Goal: Register for event/course

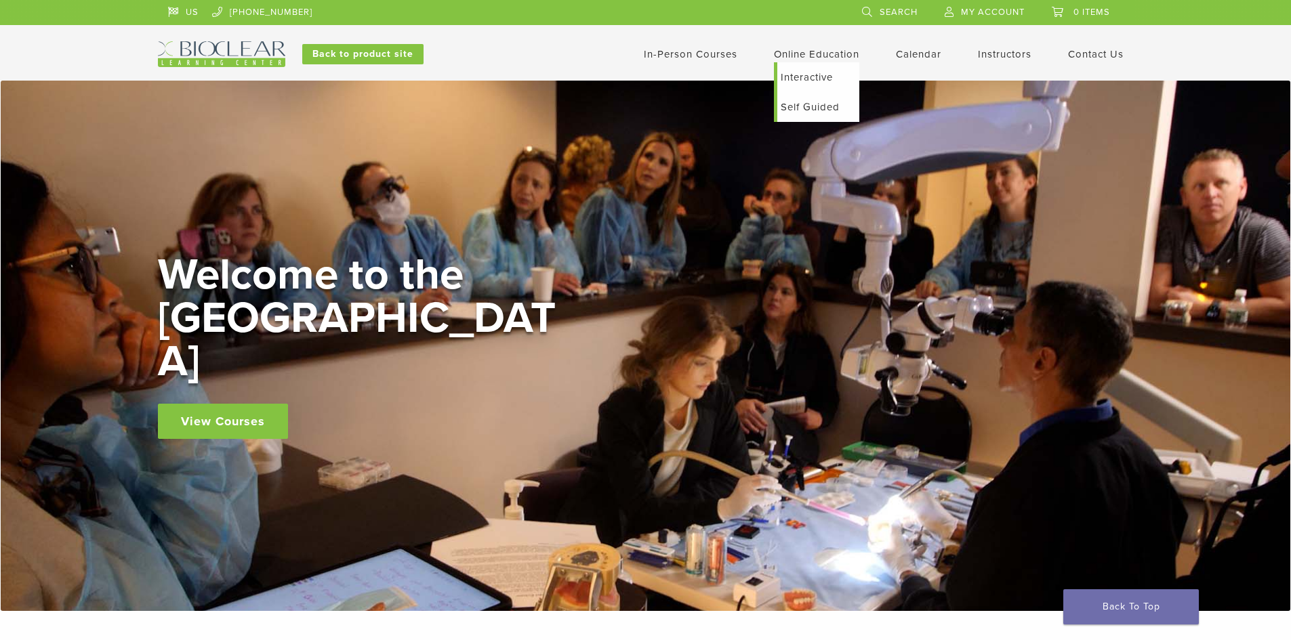
click at [796, 49] on link "Online Education" at bounding box center [816, 54] width 85 height 12
click at [801, 82] on link "Interactive" at bounding box center [818, 77] width 82 height 30
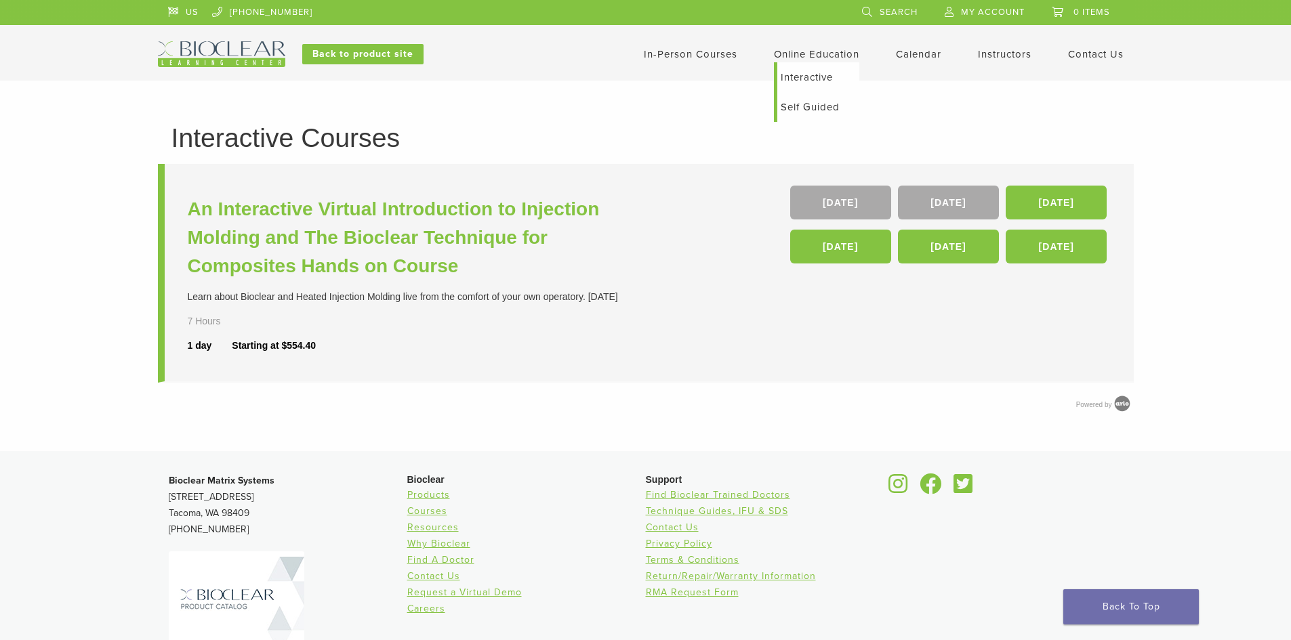
click at [784, 104] on link "Self Guided" at bounding box center [818, 107] width 82 height 30
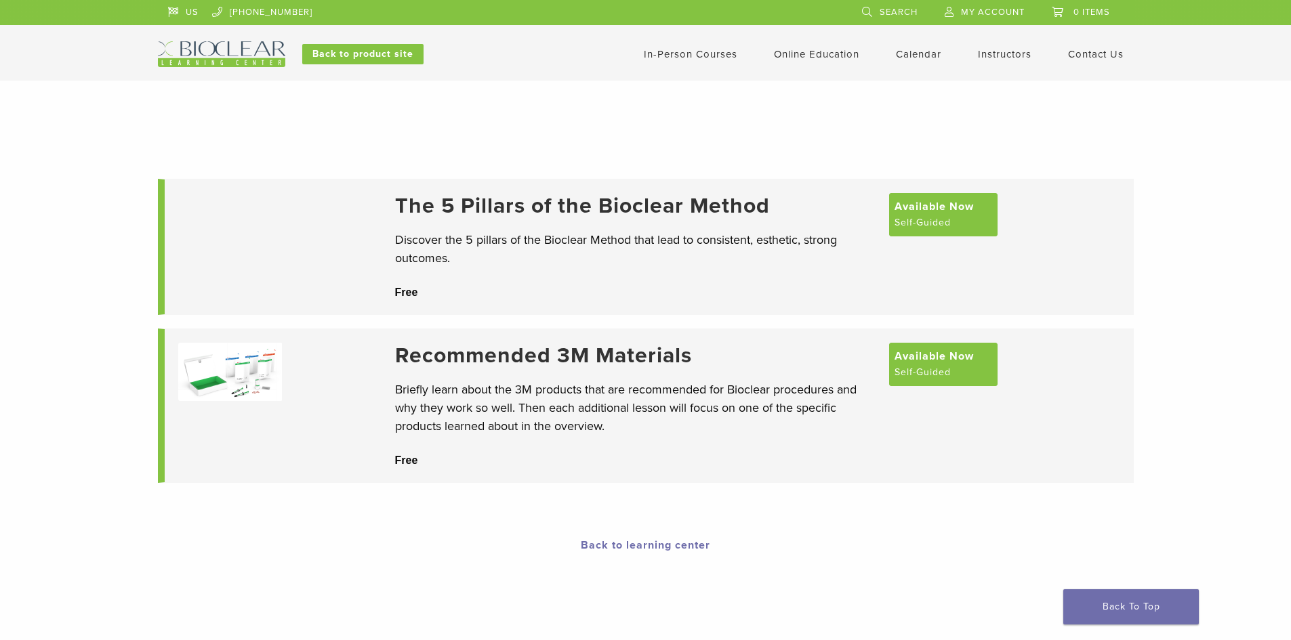
click at [662, 58] on link "In-Person Courses" at bounding box center [691, 54] width 94 height 12
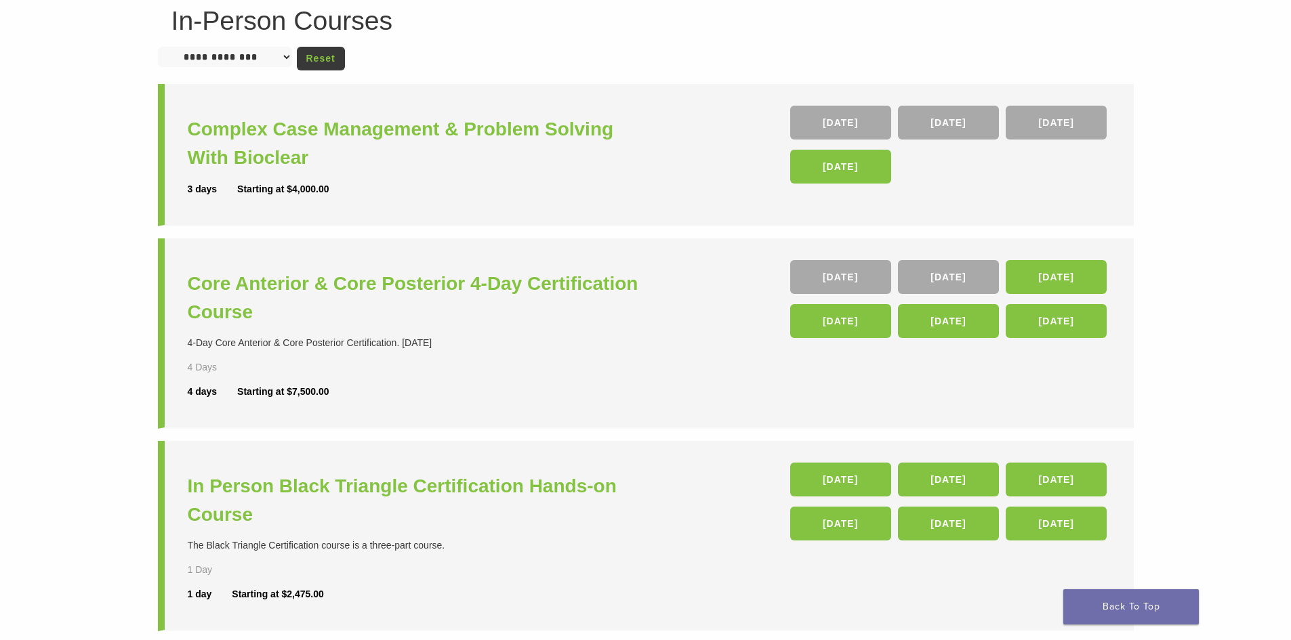
scroll to position [136, 0]
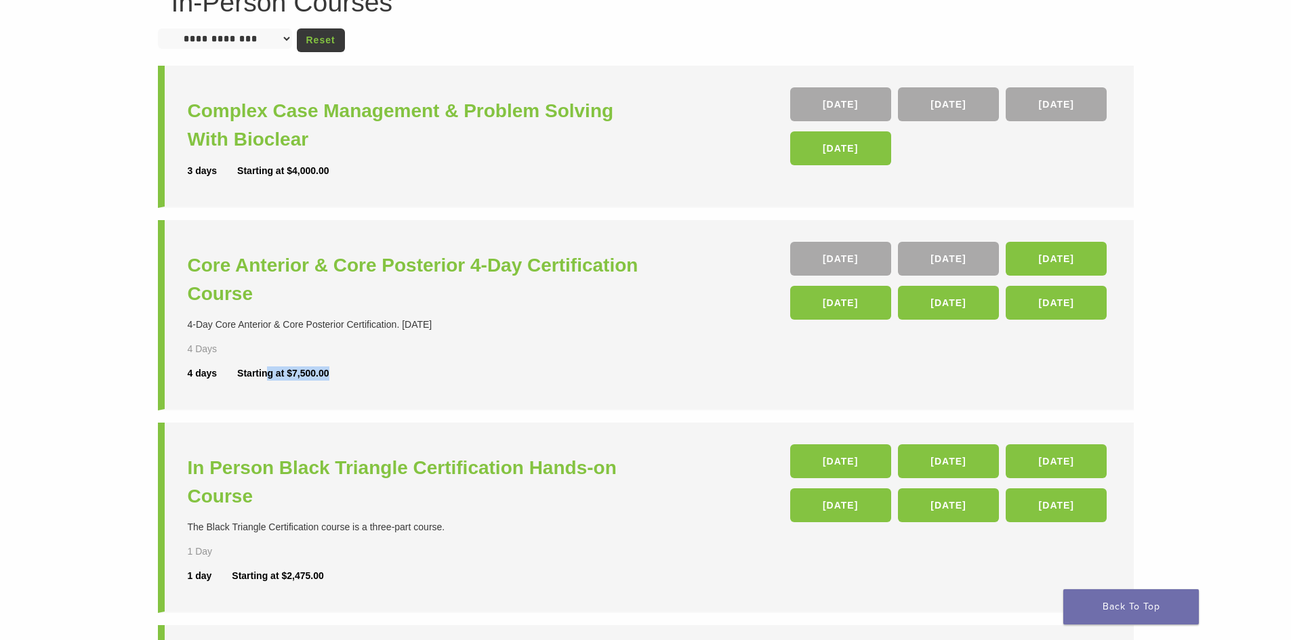
drag, startPoint x: 266, startPoint y: 380, endPoint x: 338, endPoint y: 380, distance: 72.5
click at [338, 380] on div "4 days Starting at $7,500.00" at bounding box center [419, 374] width 462 height 14
click at [376, 350] on div "Core Anterior & Core Posterior 4-Day Certification Course 4-Day Core Anterior &…" at bounding box center [419, 315] width 462 height 146
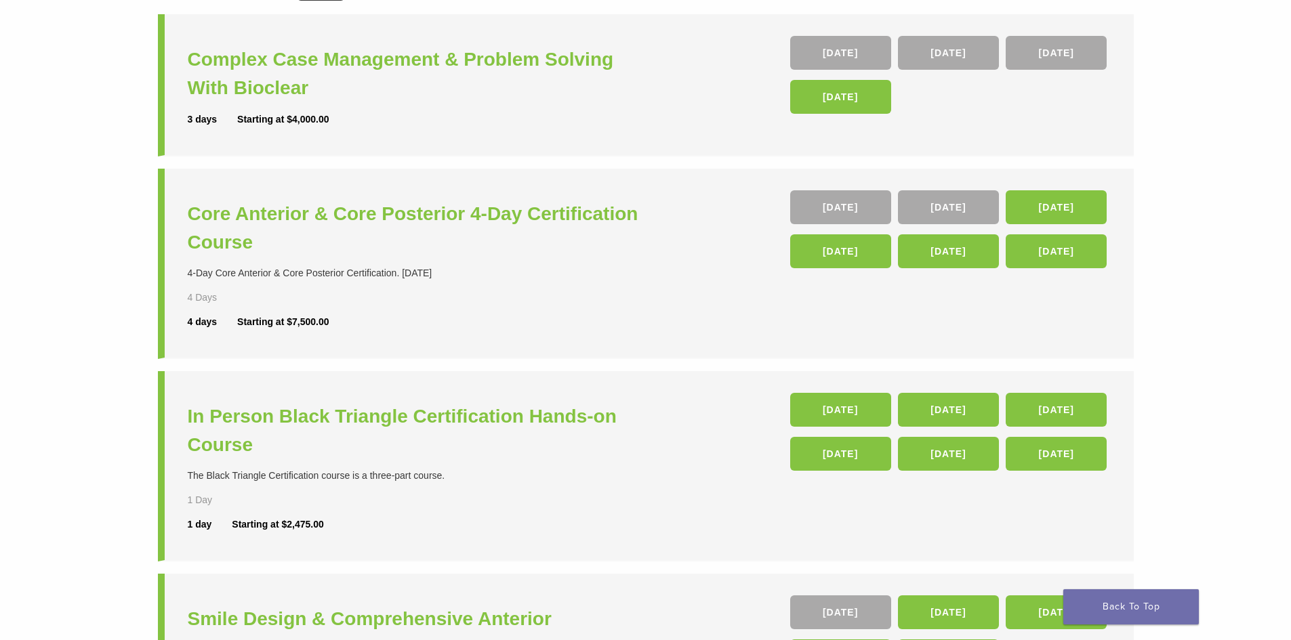
scroll to position [339, 0]
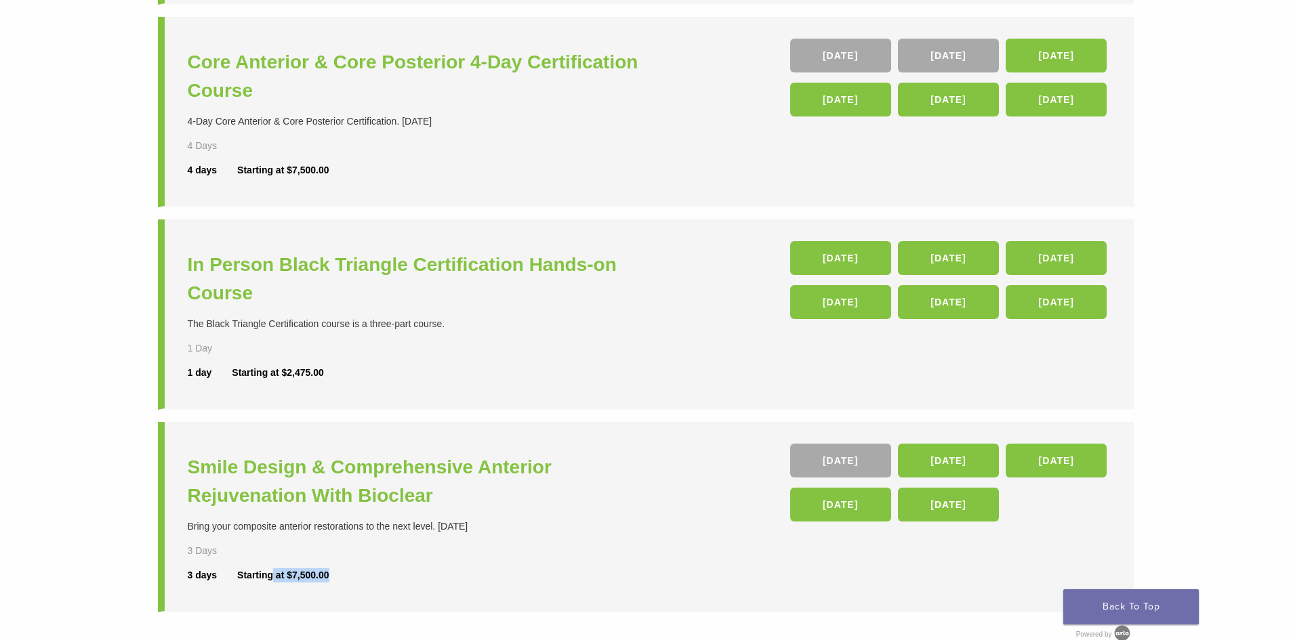
drag, startPoint x: 274, startPoint y: 564, endPoint x: 348, endPoint y: 570, distance: 74.1
click at [348, 570] on div "Smile Design & Comprehensive Anterior Rejuvenation With Bioclear Bring your com…" at bounding box center [419, 517] width 462 height 146
click at [365, 546] on div "Smile Design & Comprehensive Anterior Rejuvenation With Bioclear Bring your com…" at bounding box center [419, 517] width 462 height 146
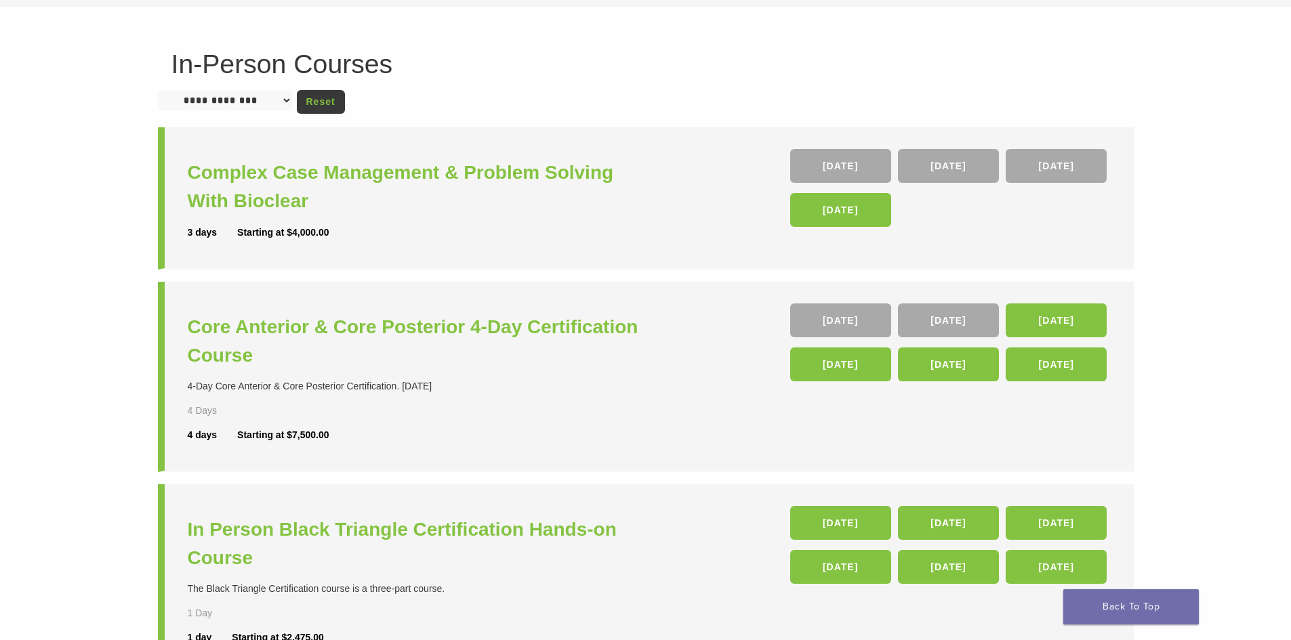
scroll to position [68, 0]
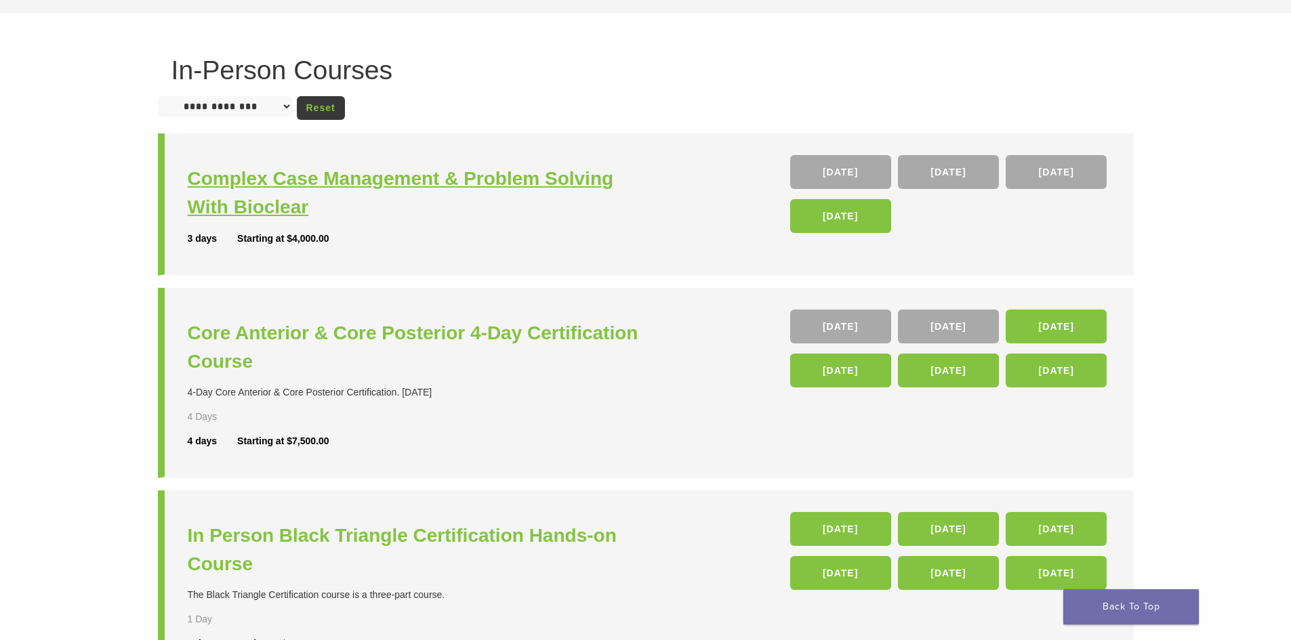
click at [303, 176] on h3 "Complex Case Management & Problem Solving With Bioclear" at bounding box center [419, 193] width 462 height 57
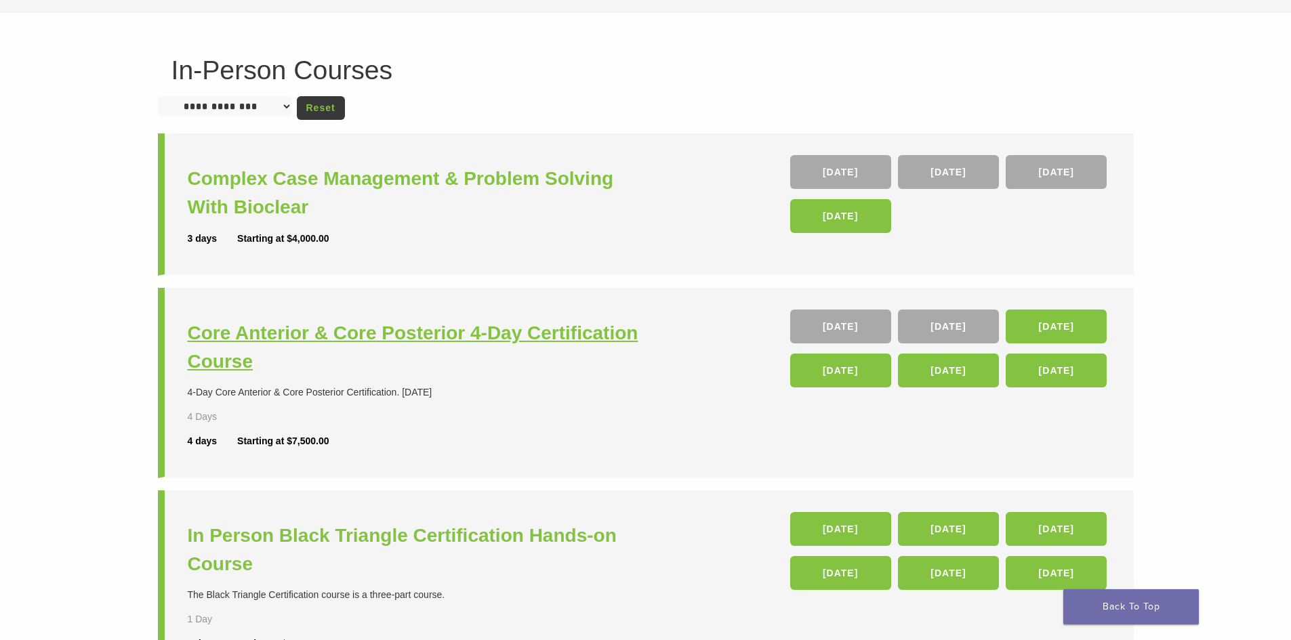
click at [426, 329] on h3 "Core Anterior & Core Posterior 4-Day Certification Course" at bounding box center [419, 347] width 462 height 57
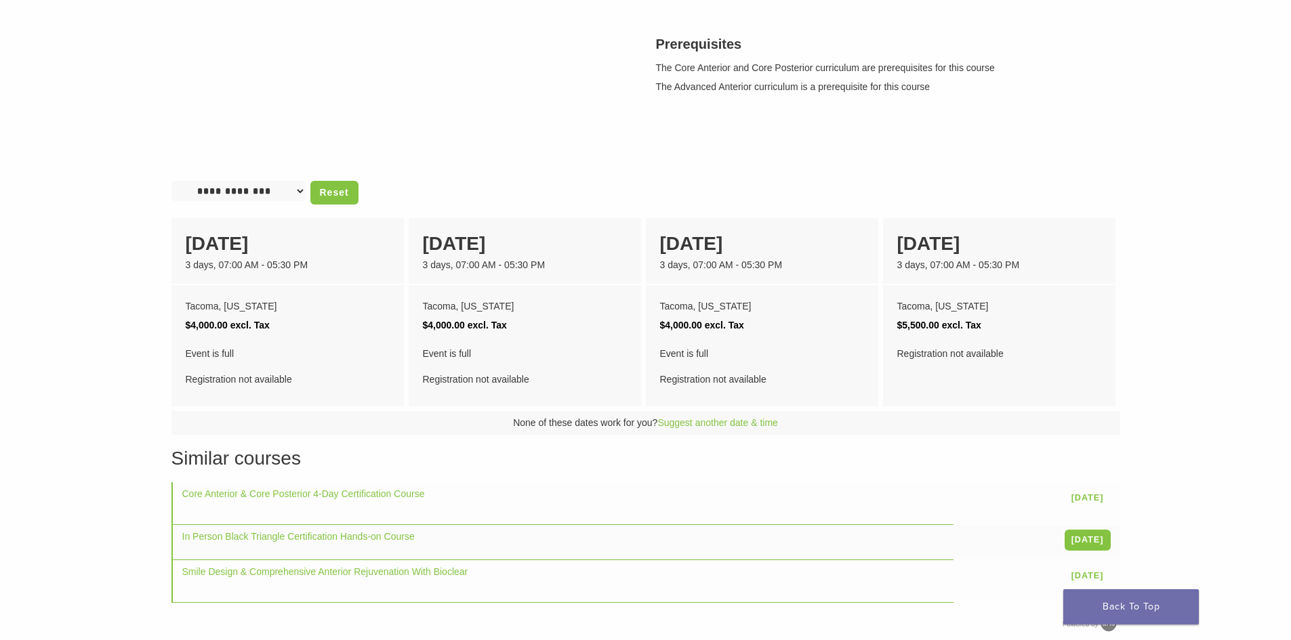
scroll to position [474, 0]
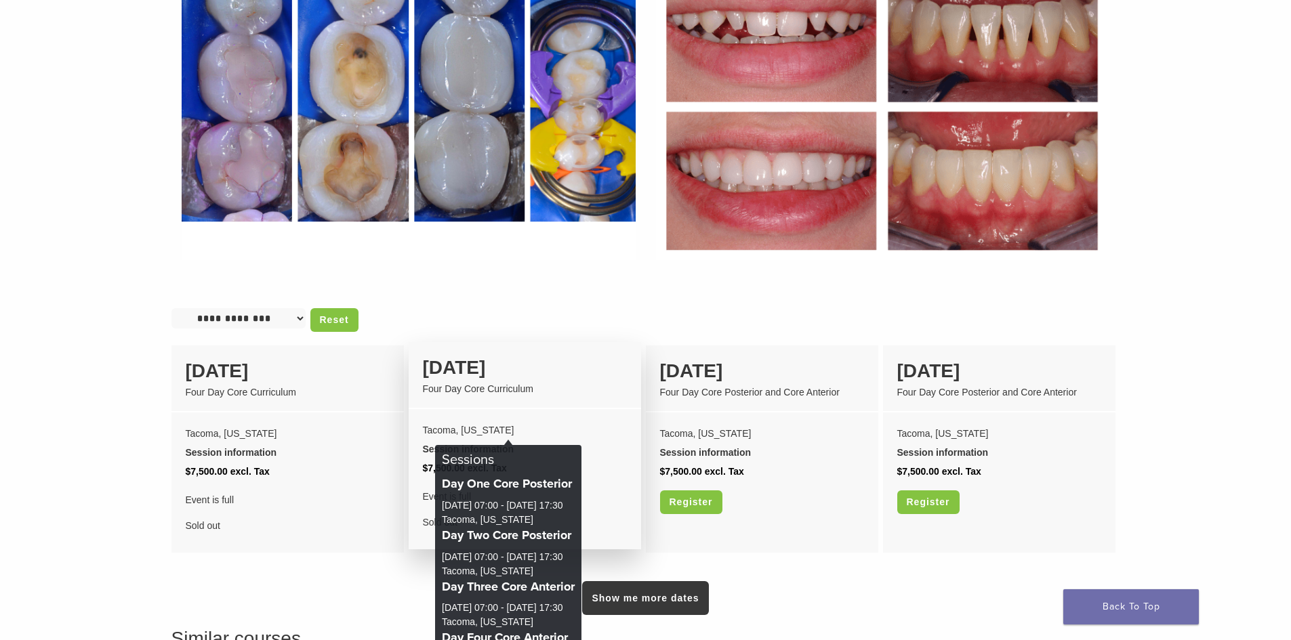
scroll to position [881, 0]
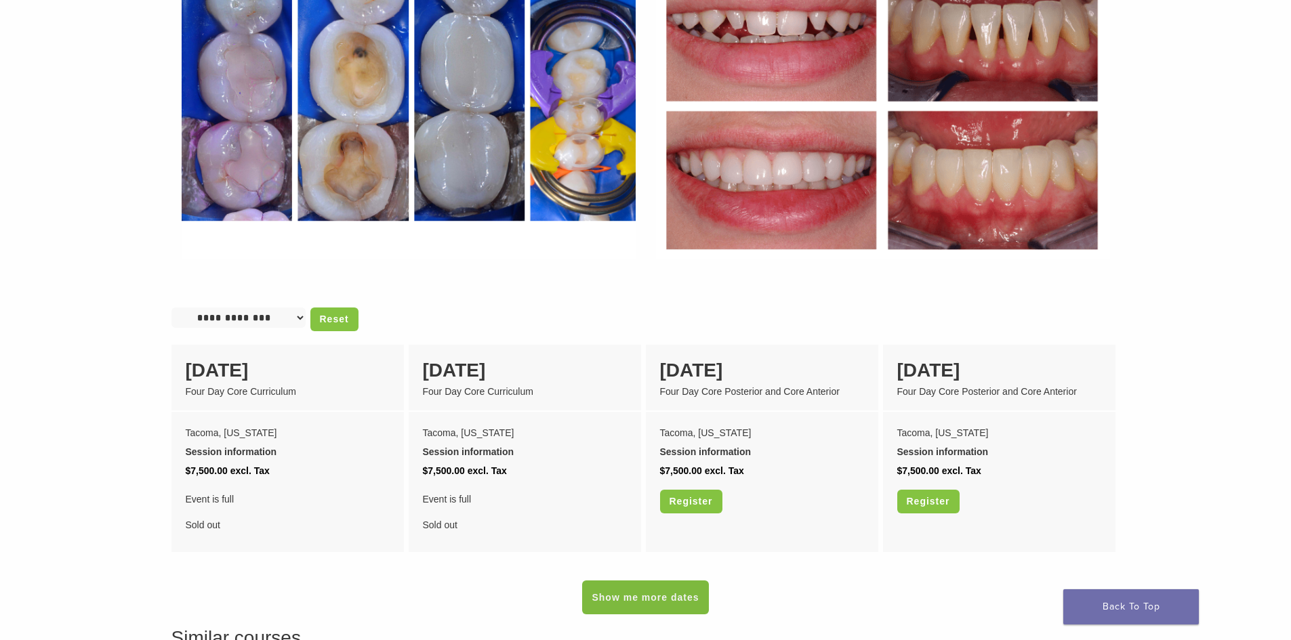
click at [642, 596] on link "Show me more dates" at bounding box center [645, 598] width 126 height 34
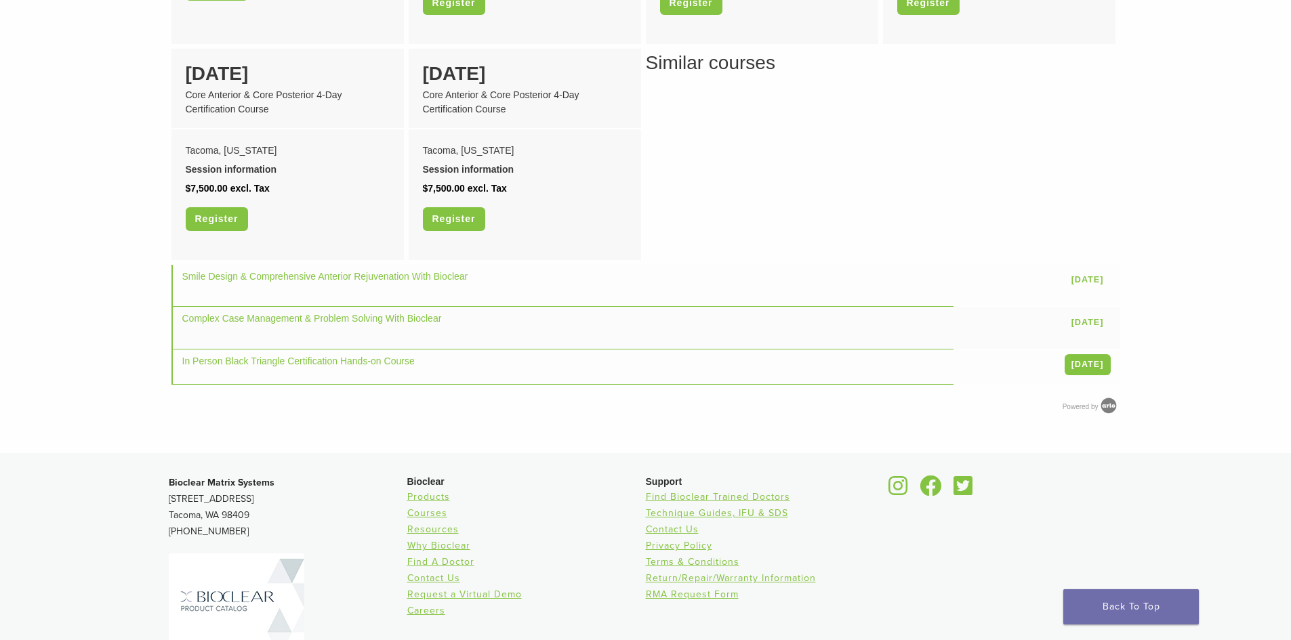
scroll to position [1627, 0]
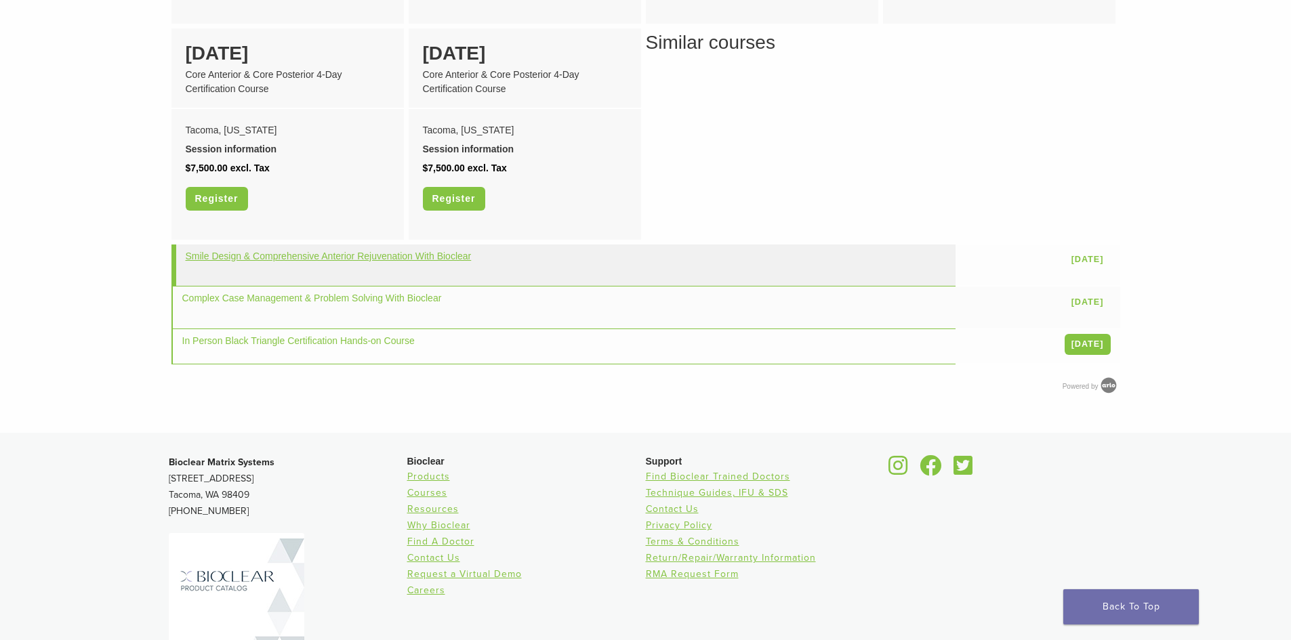
click at [432, 251] on link "Smile Design & Comprehensive Anterior Rejuvenation With Bioclear" at bounding box center [329, 256] width 286 height 11
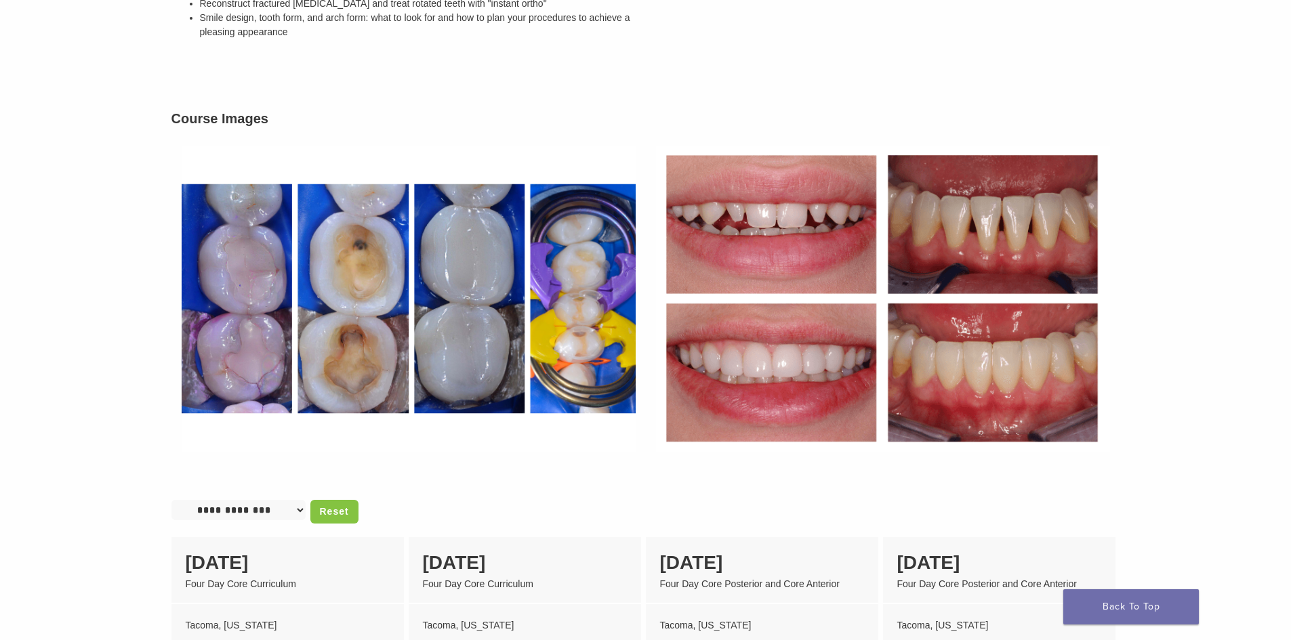
scroll to position [678, 0]
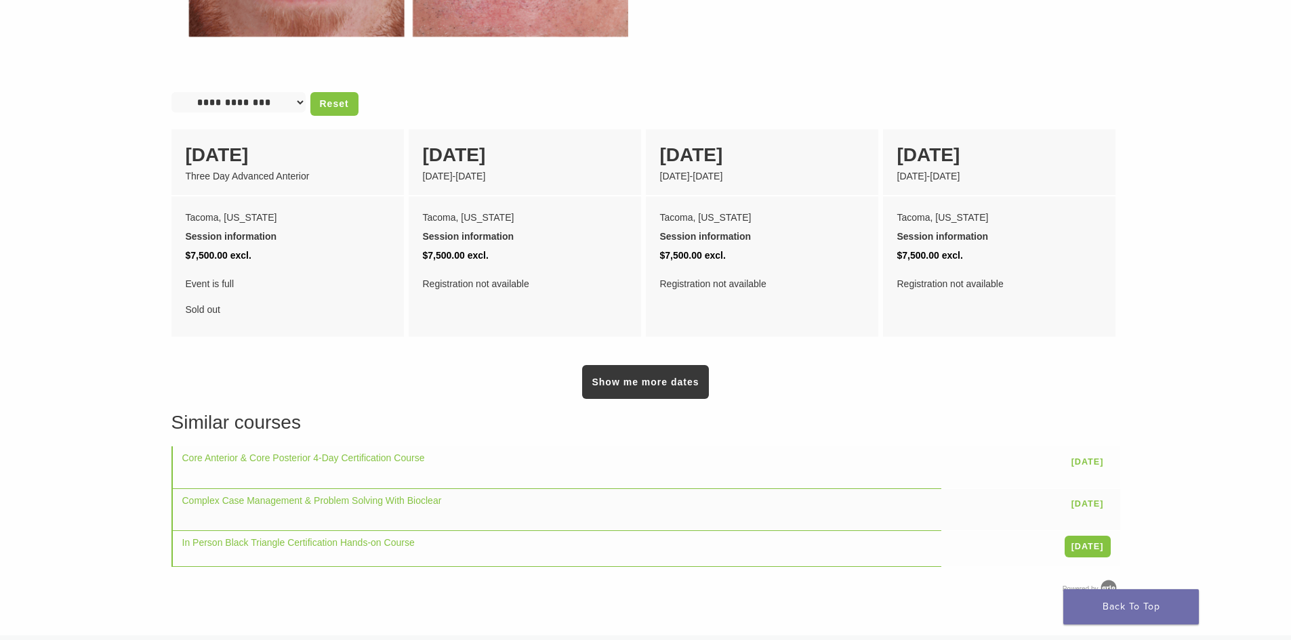
scroll to position [949, 0]
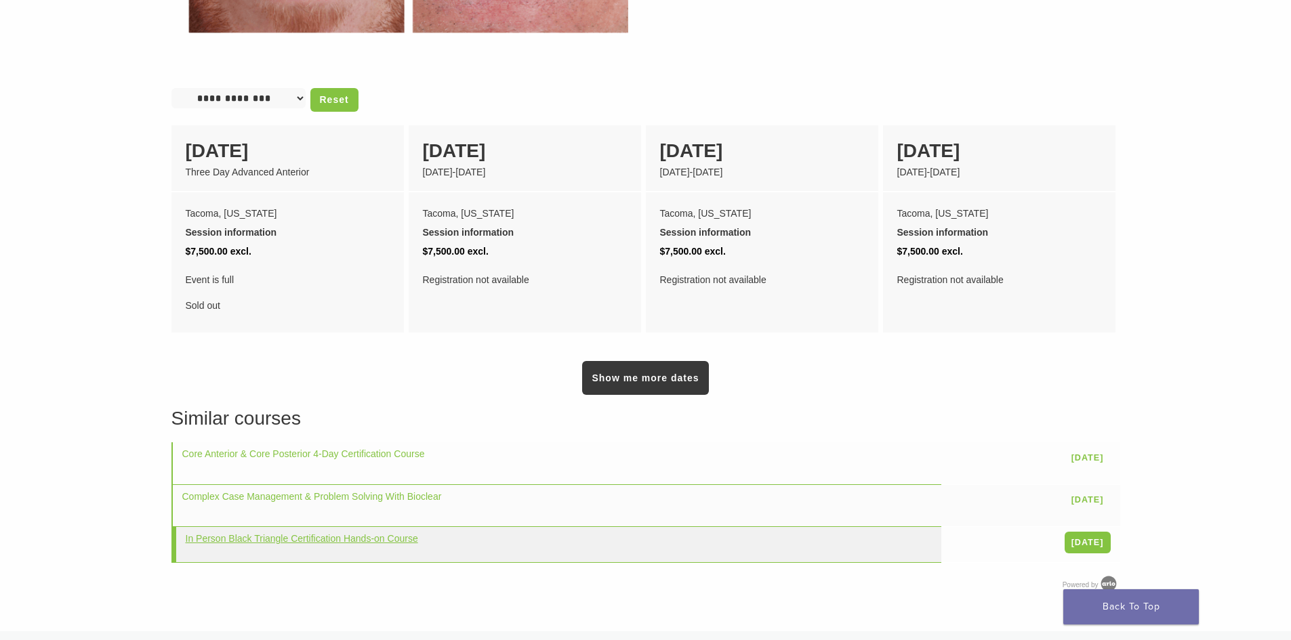
click at [390, 533] on link "In Person Black Triangle Certification Hands-on Course" at bounding box center [302, 538] width 232 height 11
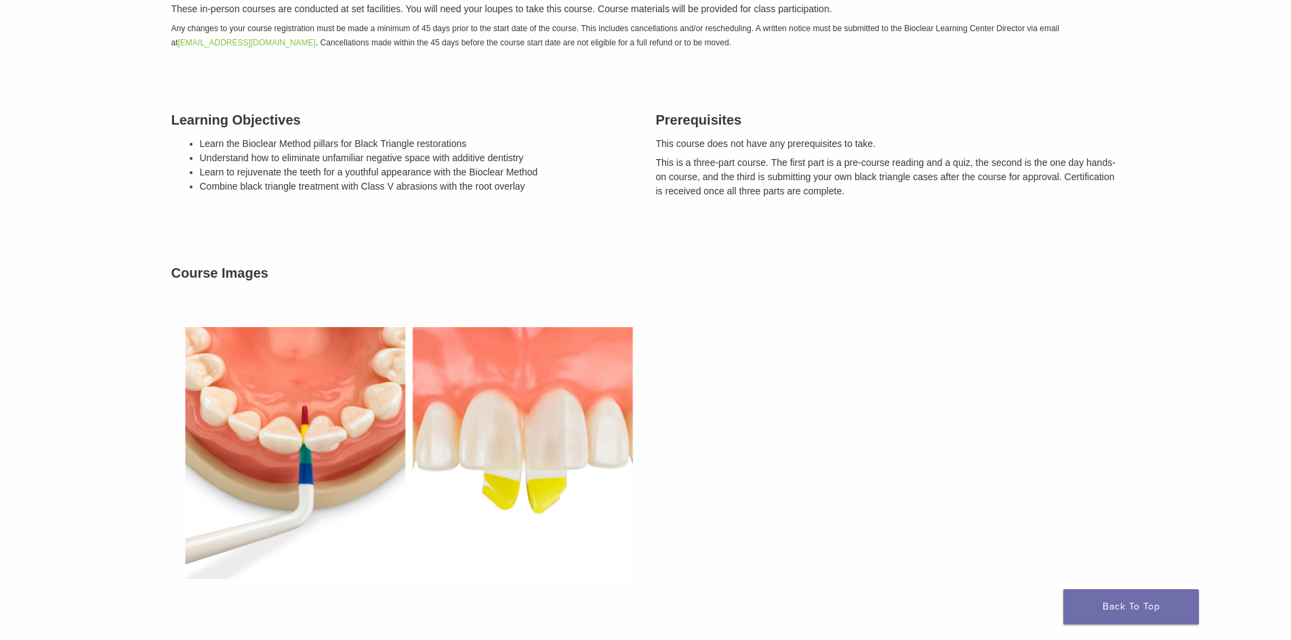
scroll to position [474, 0]
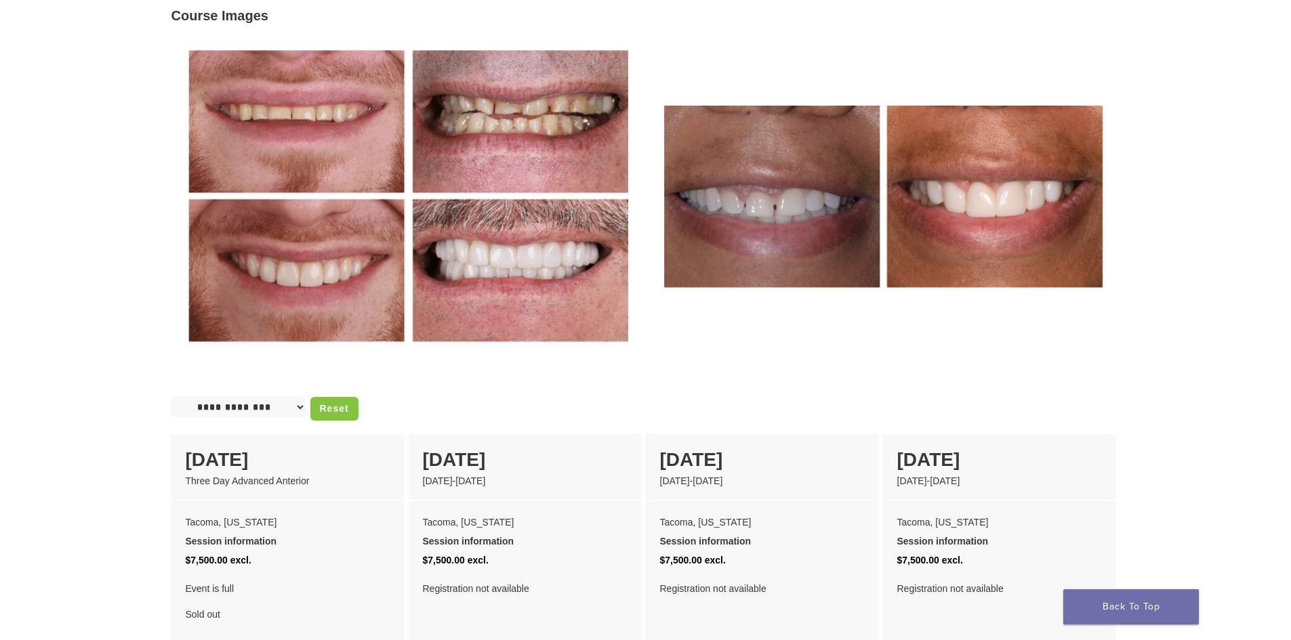
scroll to position [610, 0]
